Goal: Transaction & Acquisition: Purchase product/service

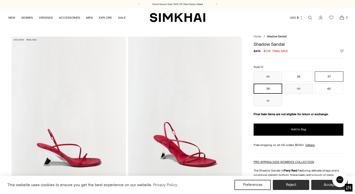
click at [331, 76] on button "37" at bounding box center [329, 77] width 29 height 10
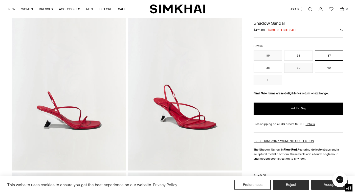
scroll to position [31, 0]
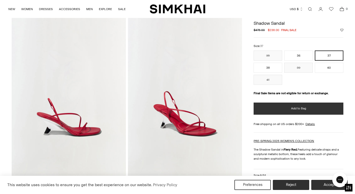
click at [307, 107] on button "Add to Bag" at bounding box center [299, 109] width 90 height 12
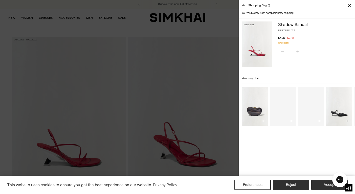
click at [118, 42] on div at bounding box center [177, 97] width 355 height 194
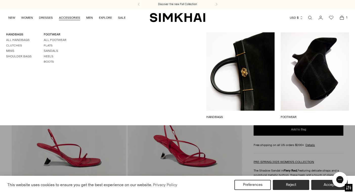
click at [71, 18] on link "ACCESSORIES" at bounding box center [69, 17] width 21 height 11
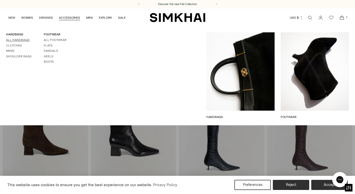
click at [23, 39] on link "All Handbags" at bounding box center [18, 40] width 24 height 4
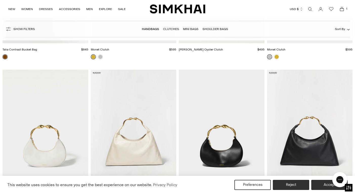
scroll to position [873, 0]
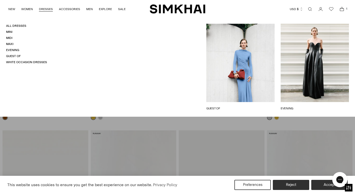
click at [44, 9] on link "DRESSES" at bounding box center [46, 9] width 14 height 11
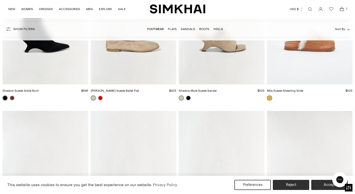
scroll to position [879, 0]
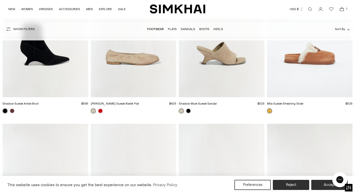
click at [346, 9] on span "1" at bounding box center [347, 9] width 5 height 5
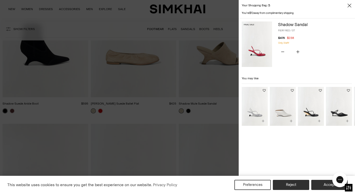
click at [261, 53] on img at bounding box center [257, 45] width 30 height 46
